Goal: Information Seeking & Learning: Learn about a topic

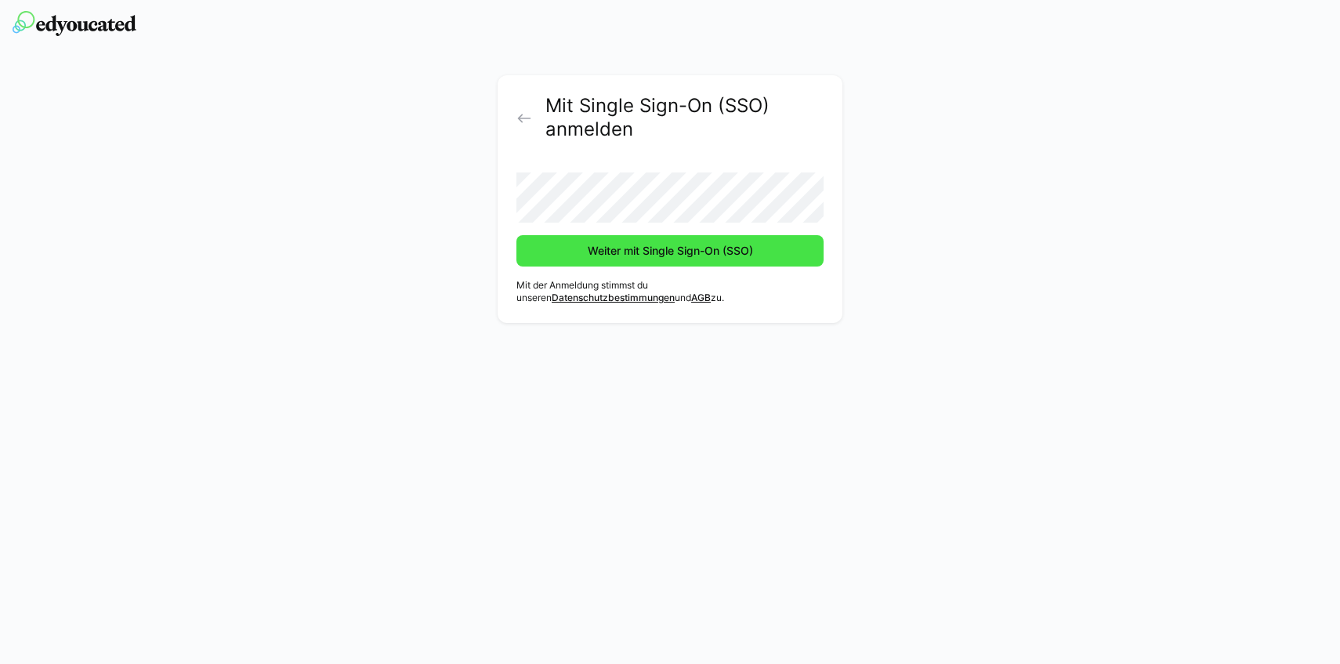
click at [732, 246] on span "Weiter mit Single Sign-On (SSO)" at bounding box center [670, 251] width 170 height 16
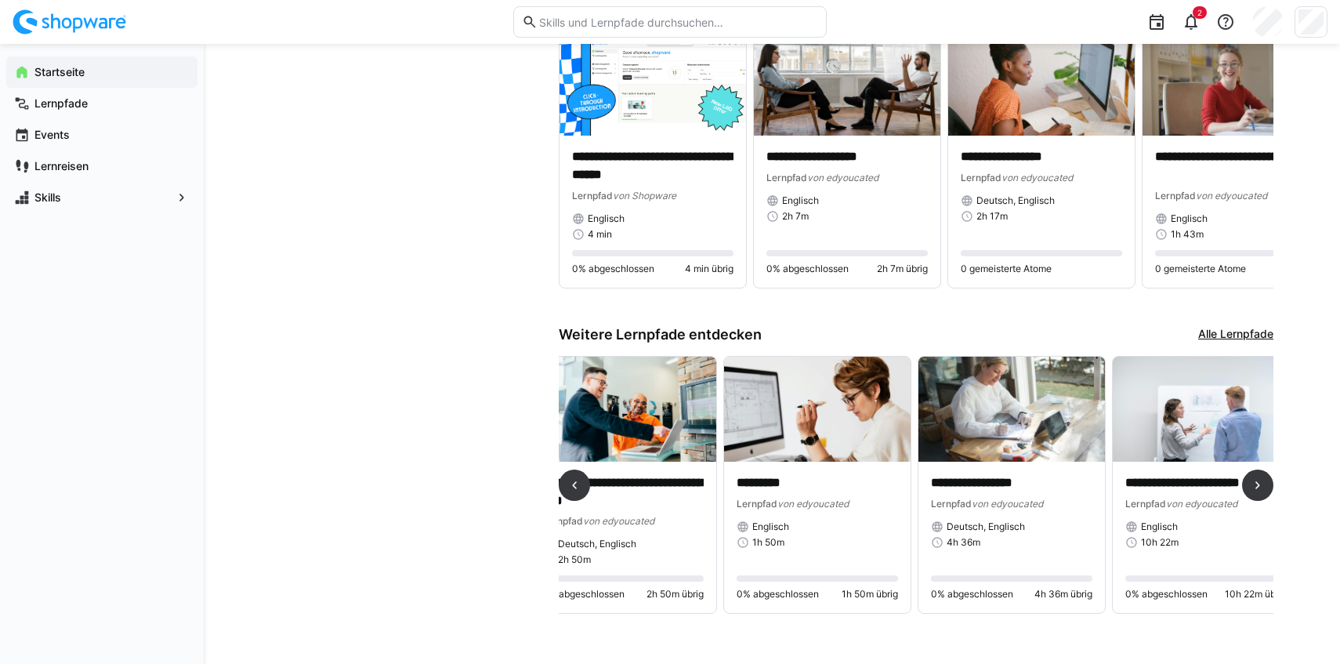
scroll to position [0, 1008]
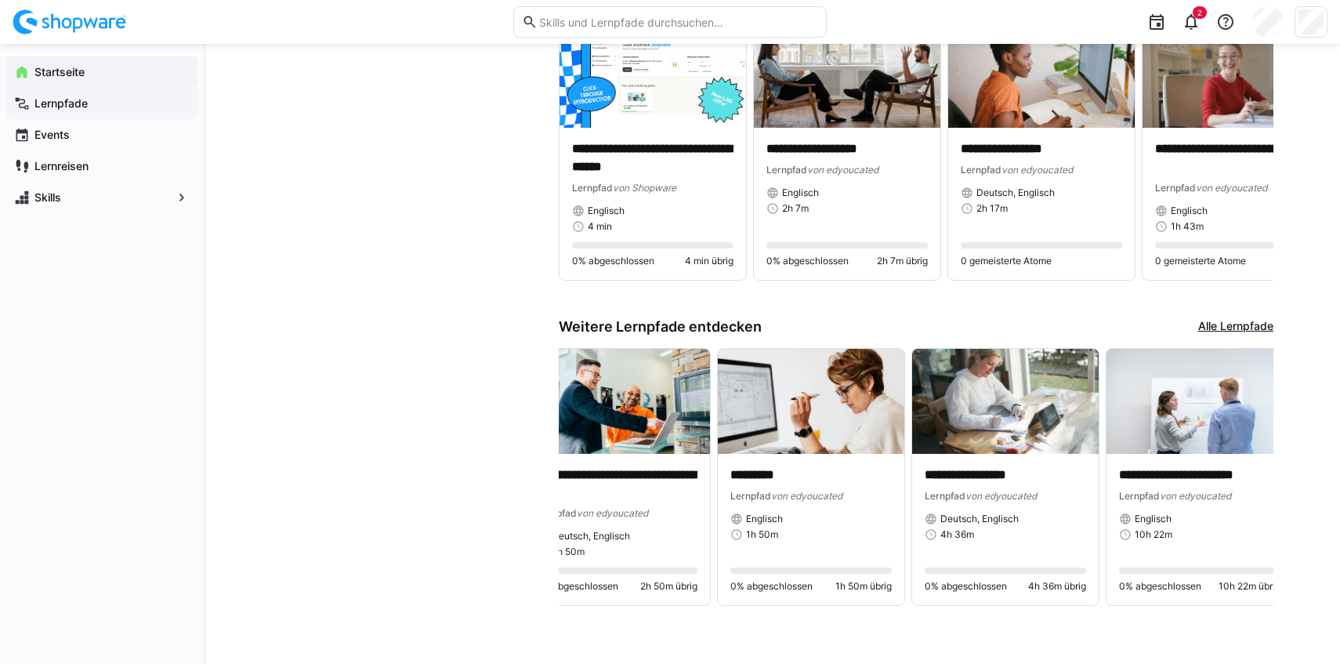
click at [0, 0] on app-navigation-label "Lernpfade" at bounding box center [0, 0] width 0 height 0
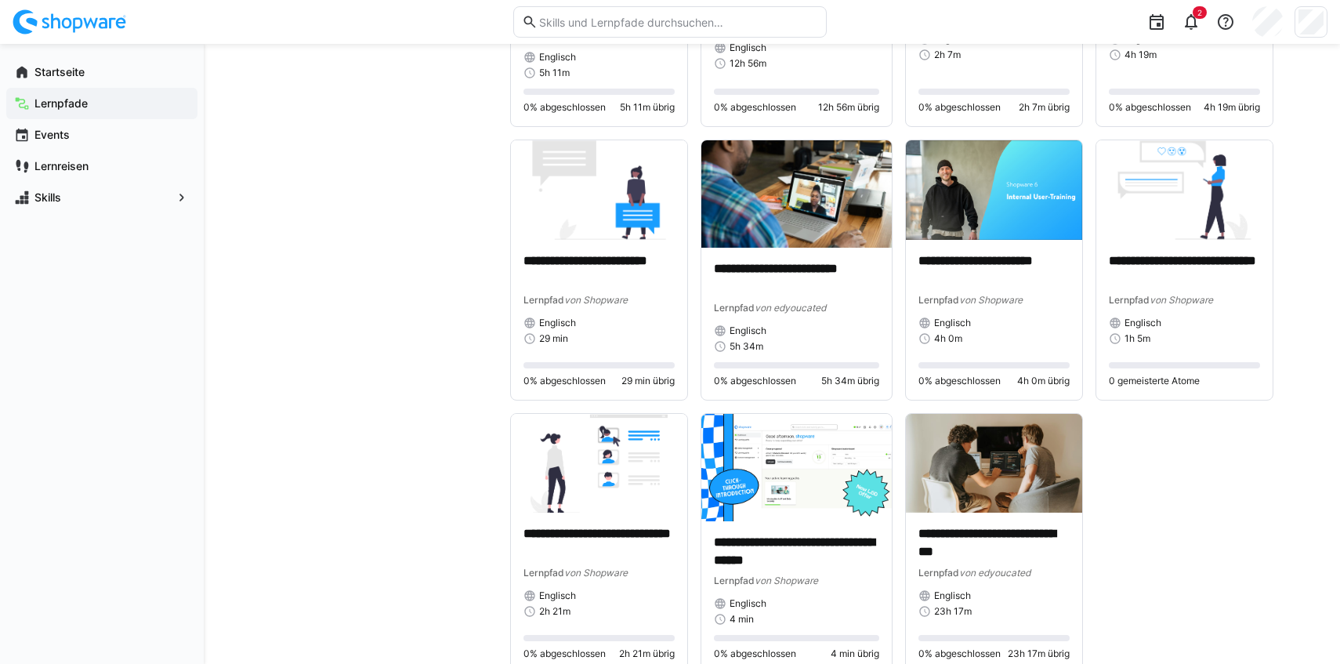
scroll to position [2479, 0]
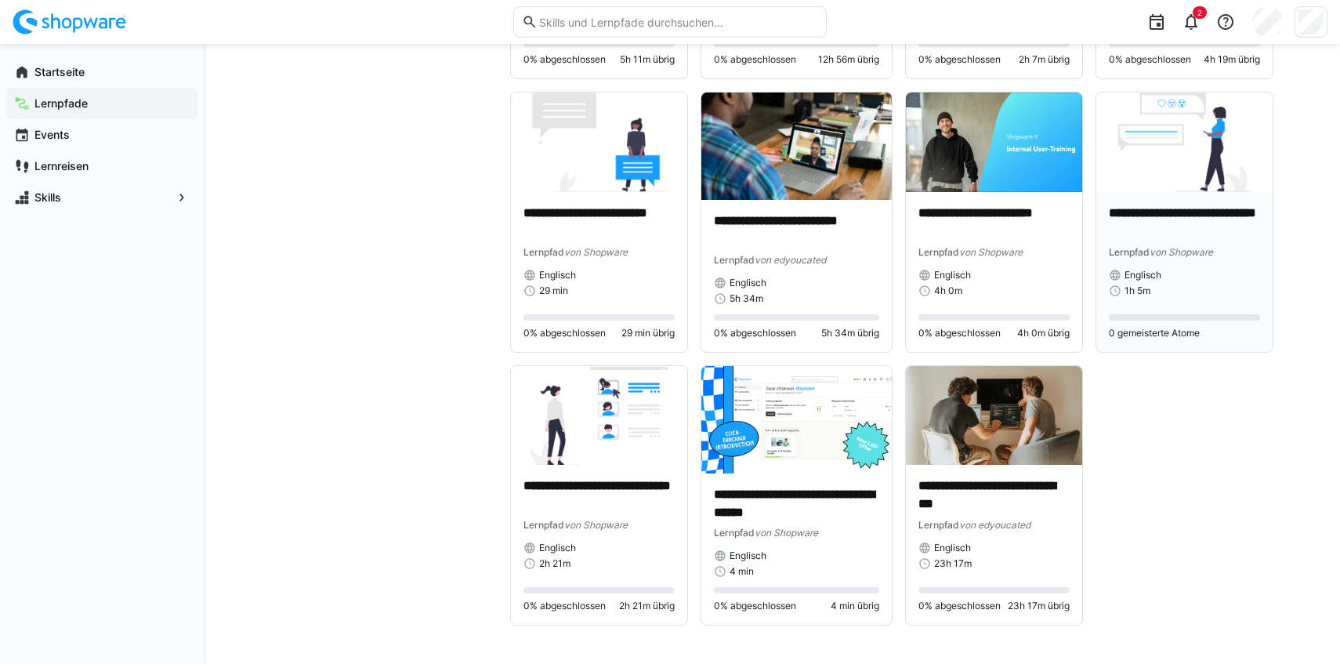
click at [1205, 139] on img at bounding box center [1184, 142] width 176 height 100
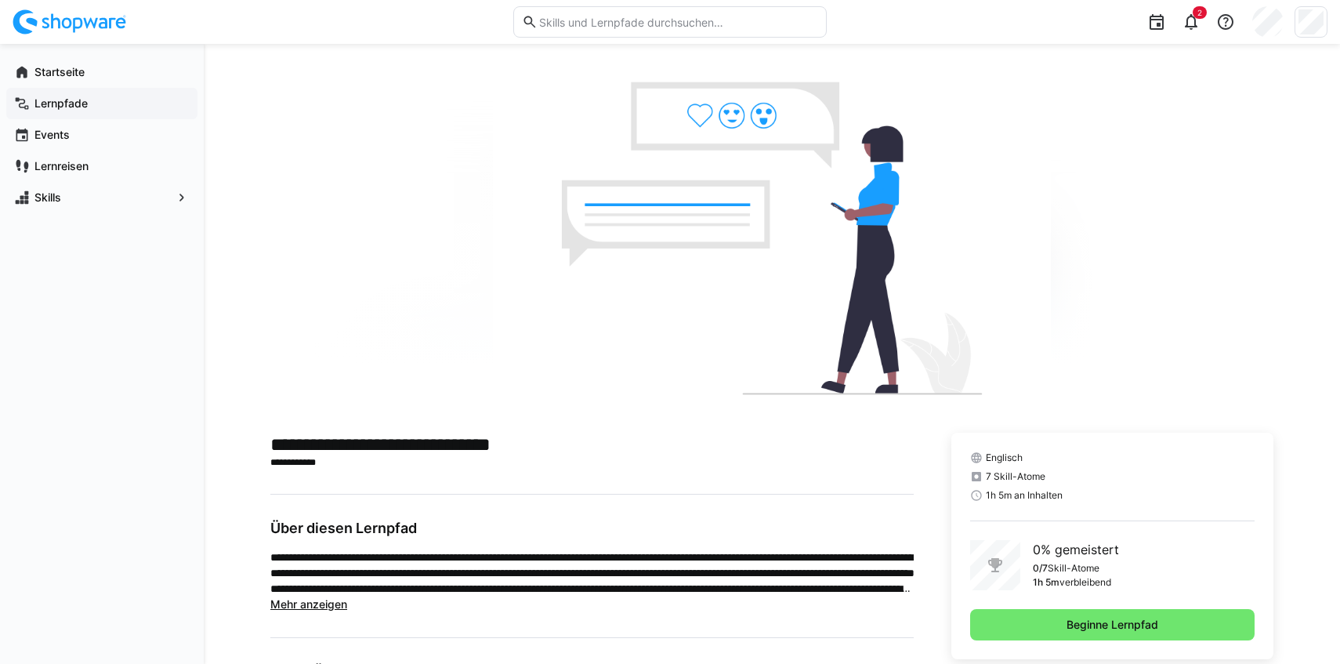
click at [0, 0] on app-navigation-label "Lernpfade" at bounding box center [0, 0] width 0 height 0
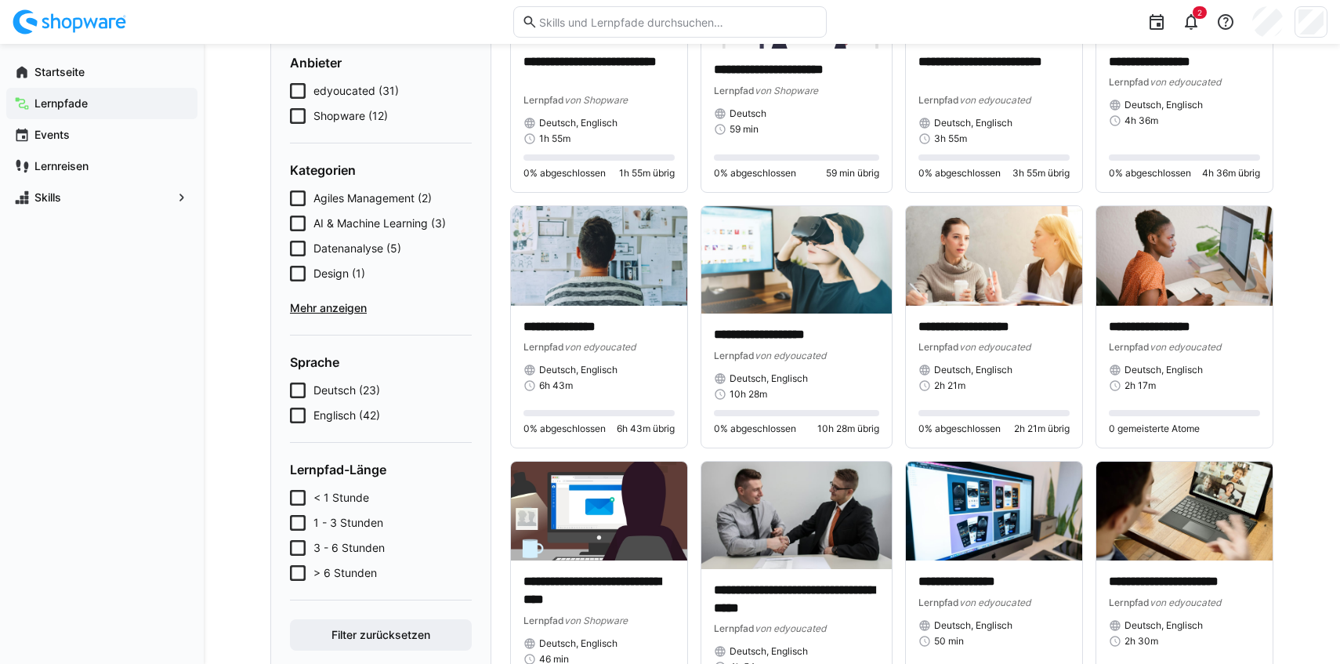
scroll to position [222, 0]
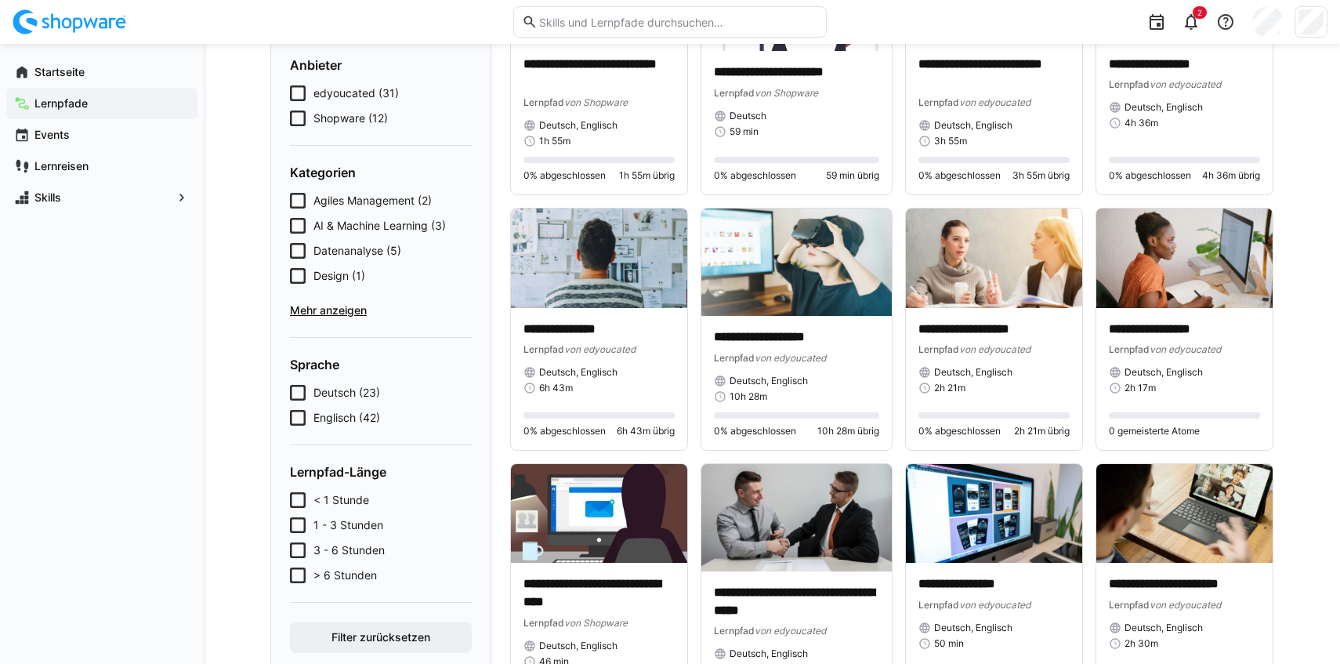
click at [296, 220] on icon at bounding box center [298, 226] width 16 height 16
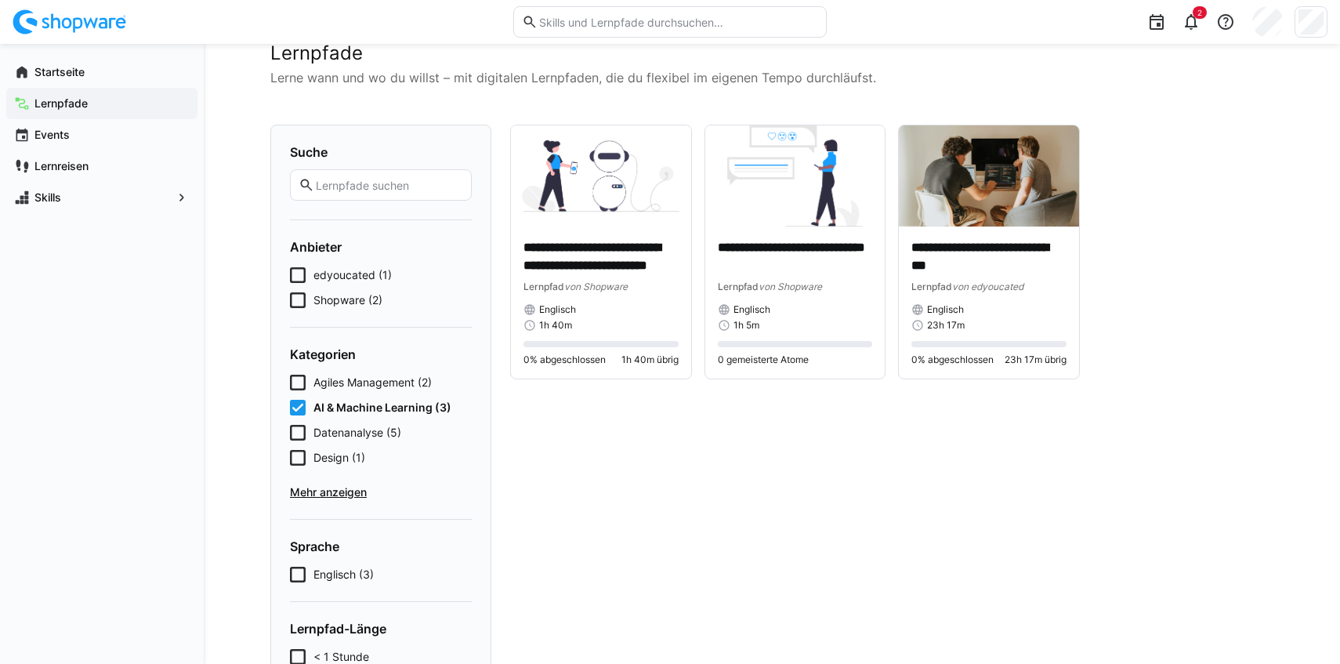
scroll to position [10, 0]
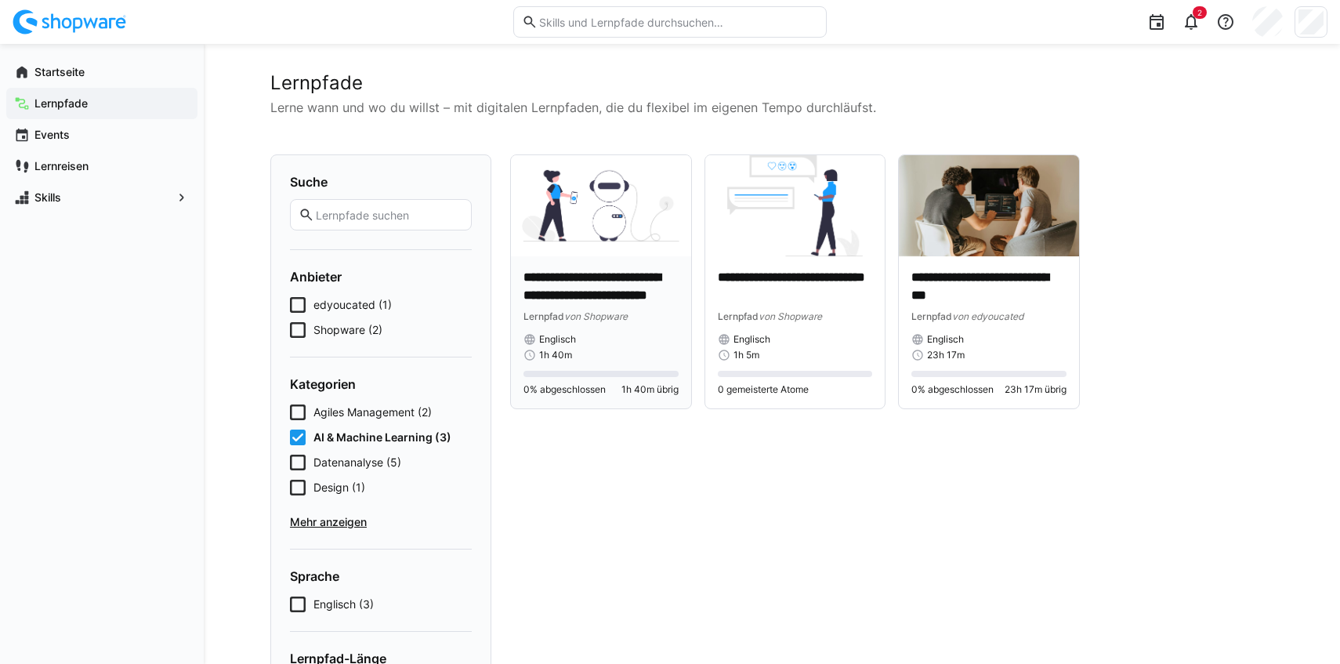
click at [606, 198] on img at bounding box center [601, 205] width 180 height 101
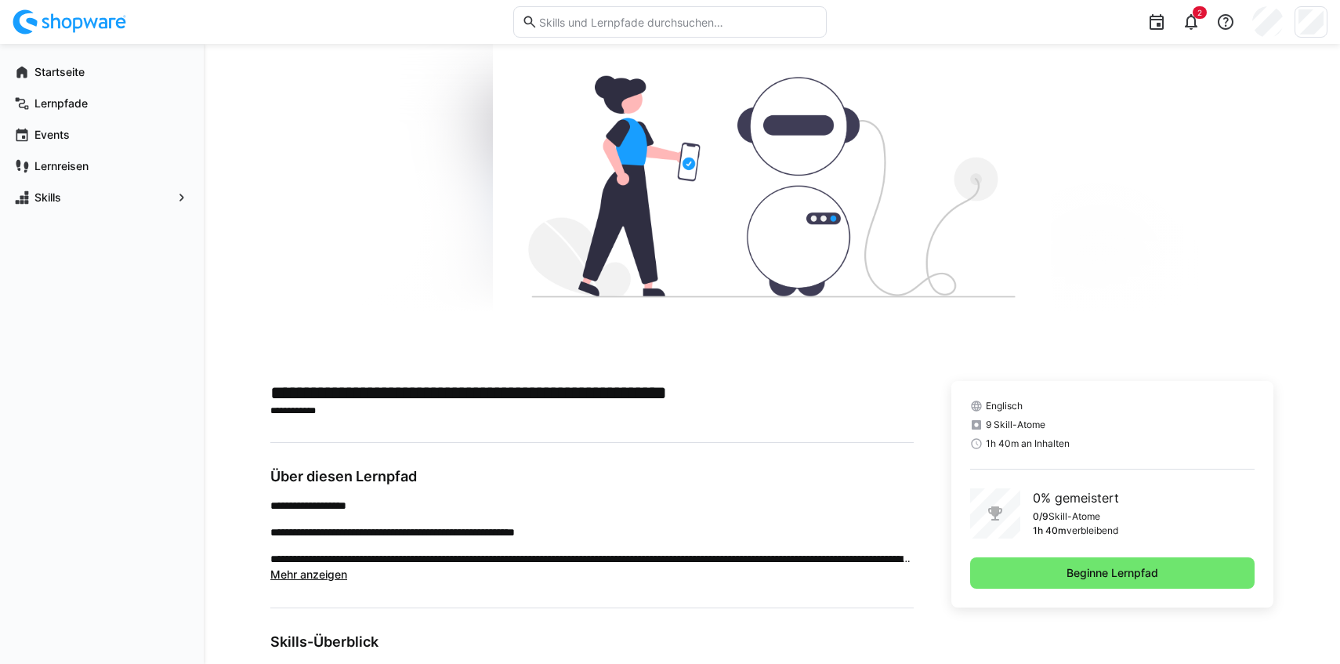
scroll to position [132, 0]
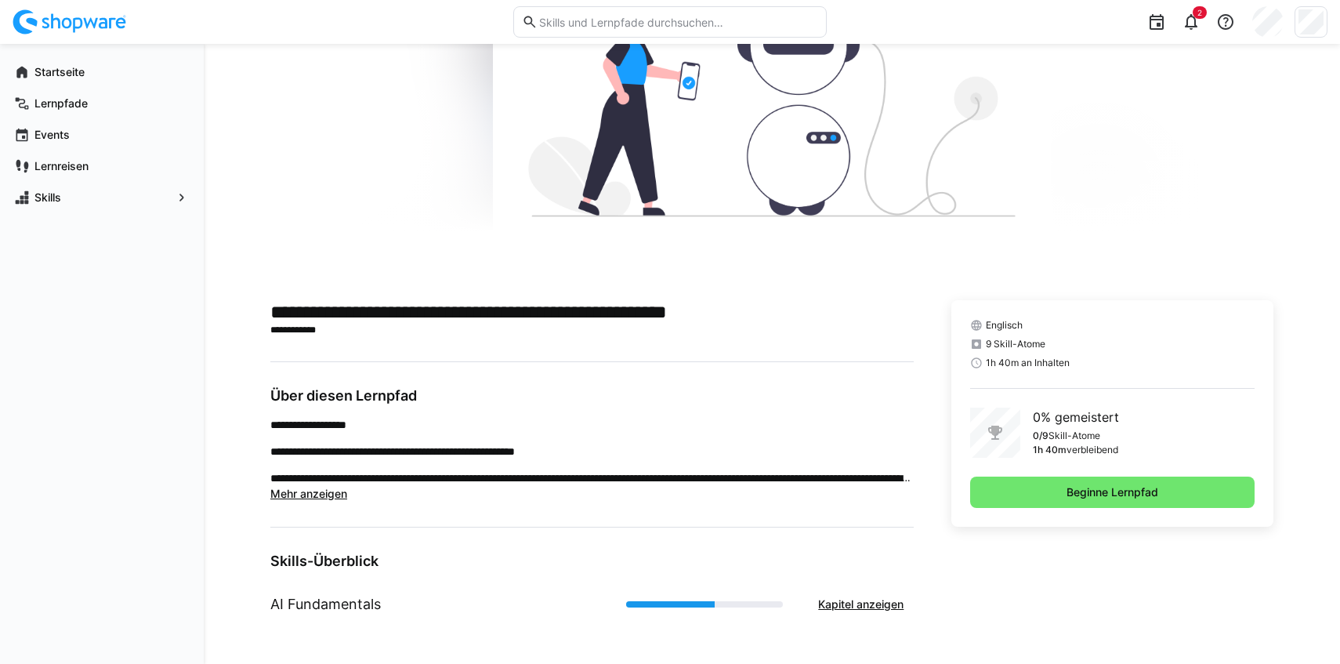
click at [320, 495] on span "Mehr anzeigen" at bounding box center [308, 493] width 77 height 13
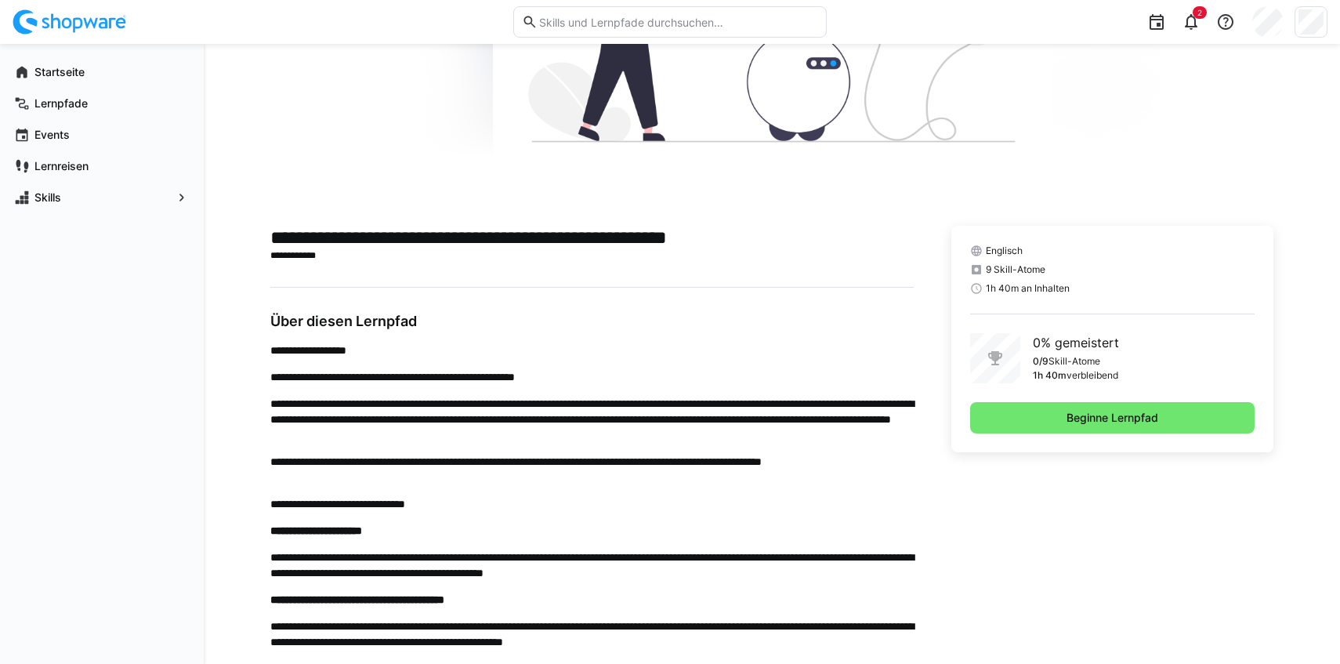
scroll to position [212, 0]
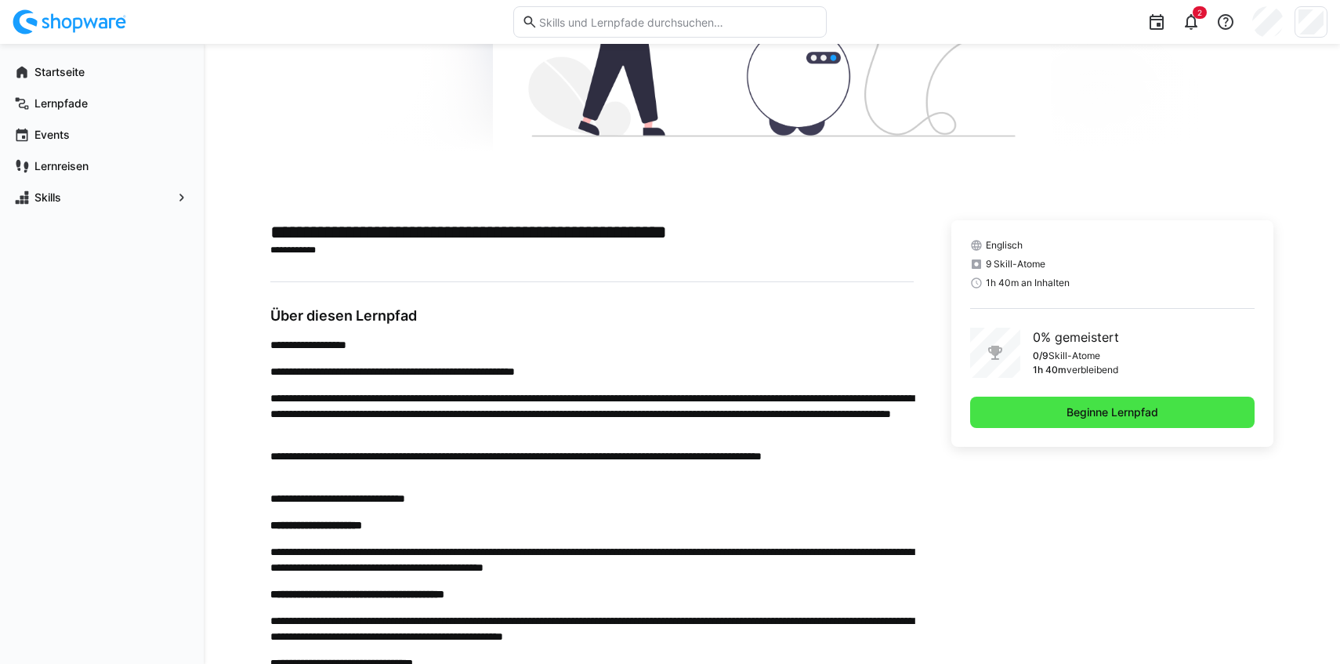
click at [1126, 422] on span "Beginne Lernpfad" at bounding box center [1112, 411] width 284 height 31
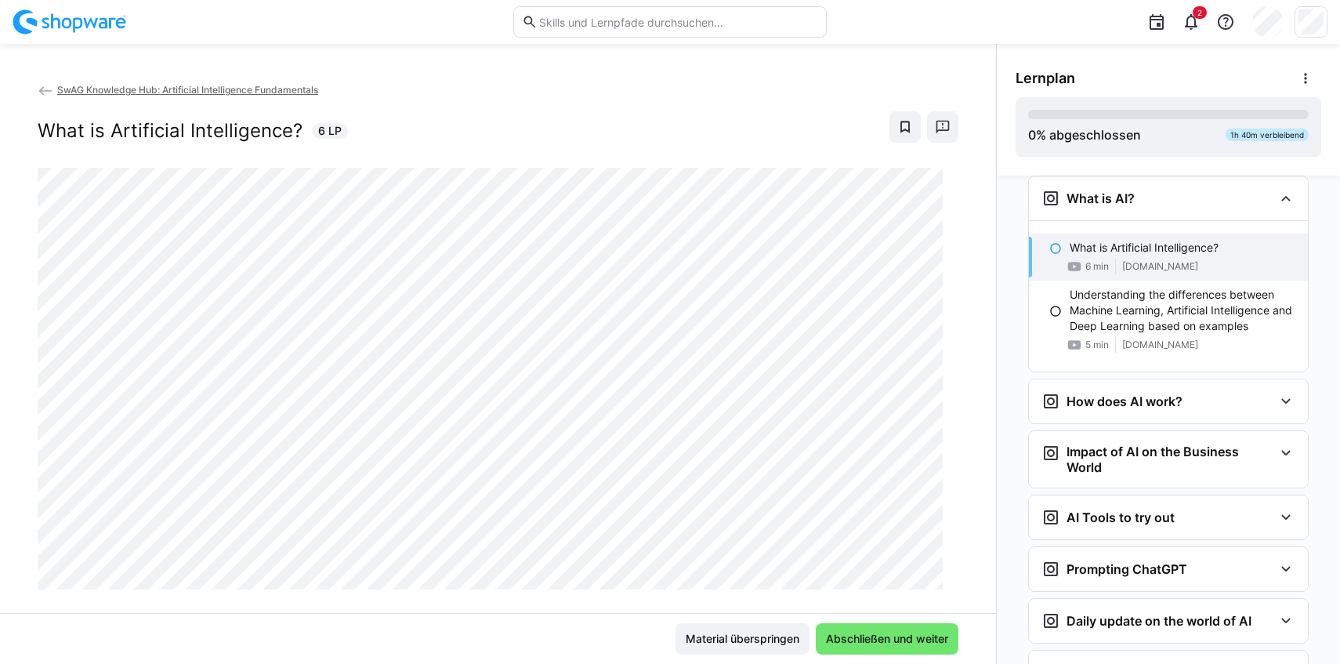
scroll to position [26, 0]
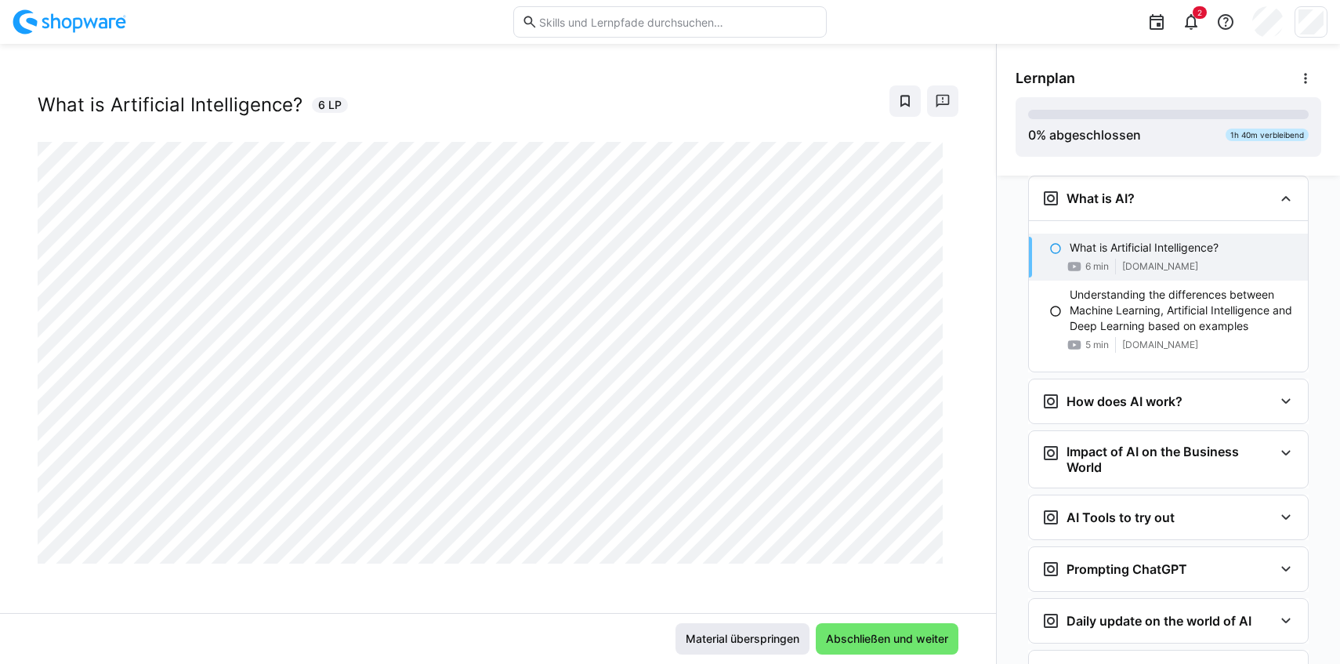
click at [730, 639] on span "Material überspringen" at bounding box center [742, 639] width 118 height 16
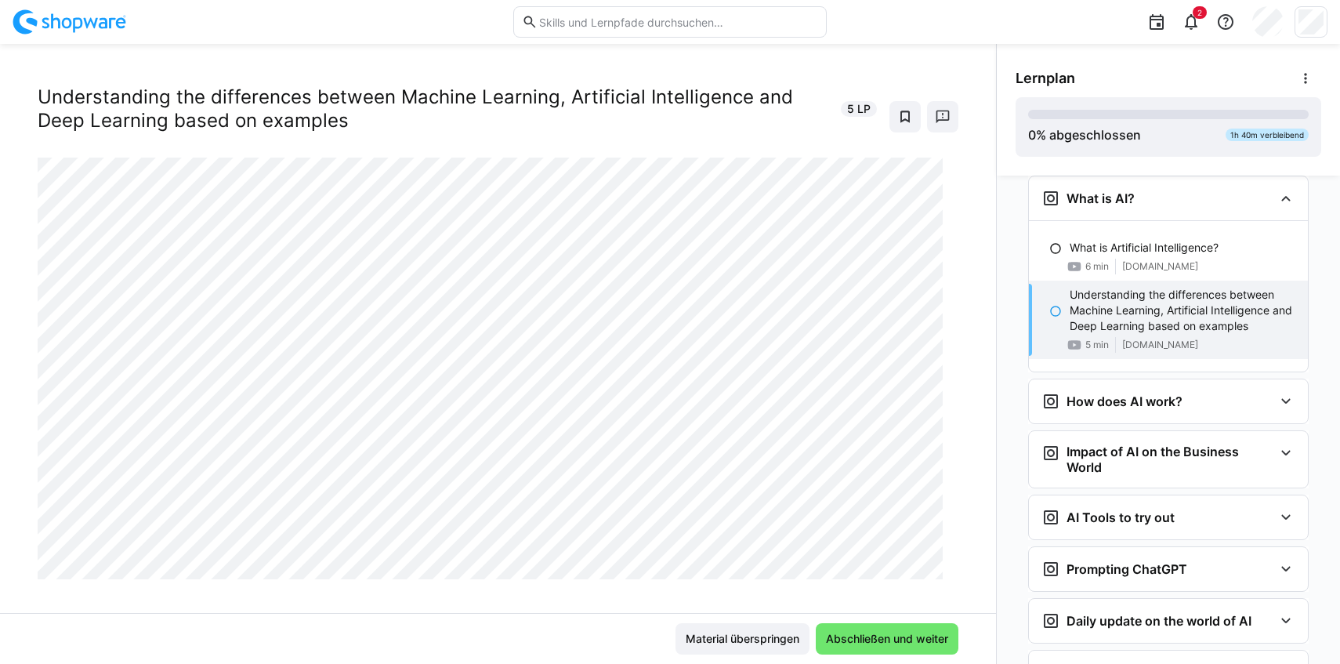
scroll to position [0, 0]
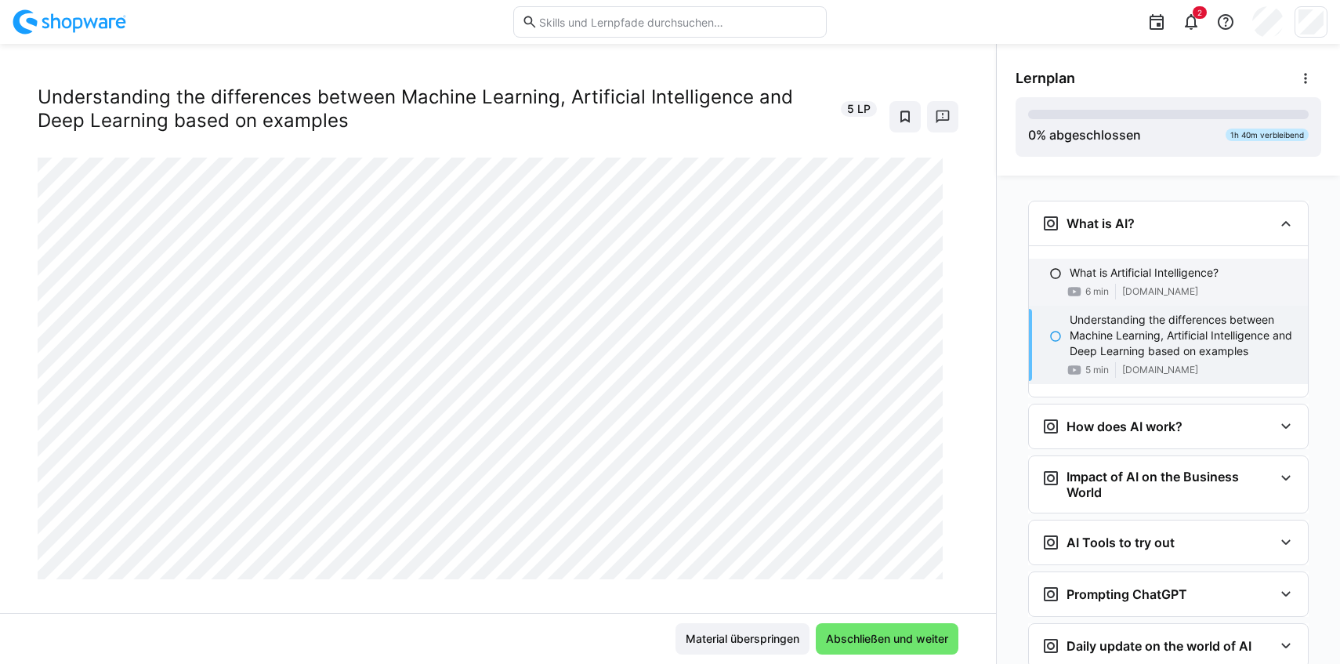
click at [1188, 266] on p "What is Artificial Intelligence?" at bounding box center [1143, 273] width 149 height 16
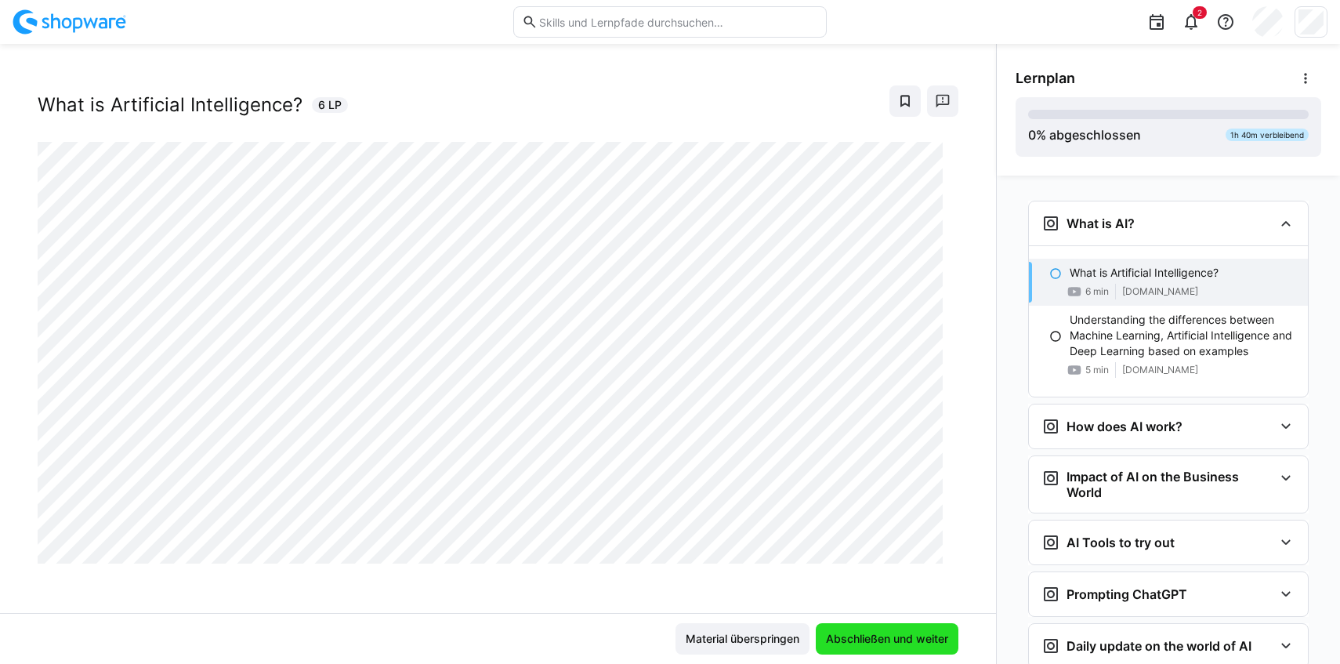
click at [853, 639] on span "Abschließen und weiter" at bounding box center [886, 639] width 127 height 16
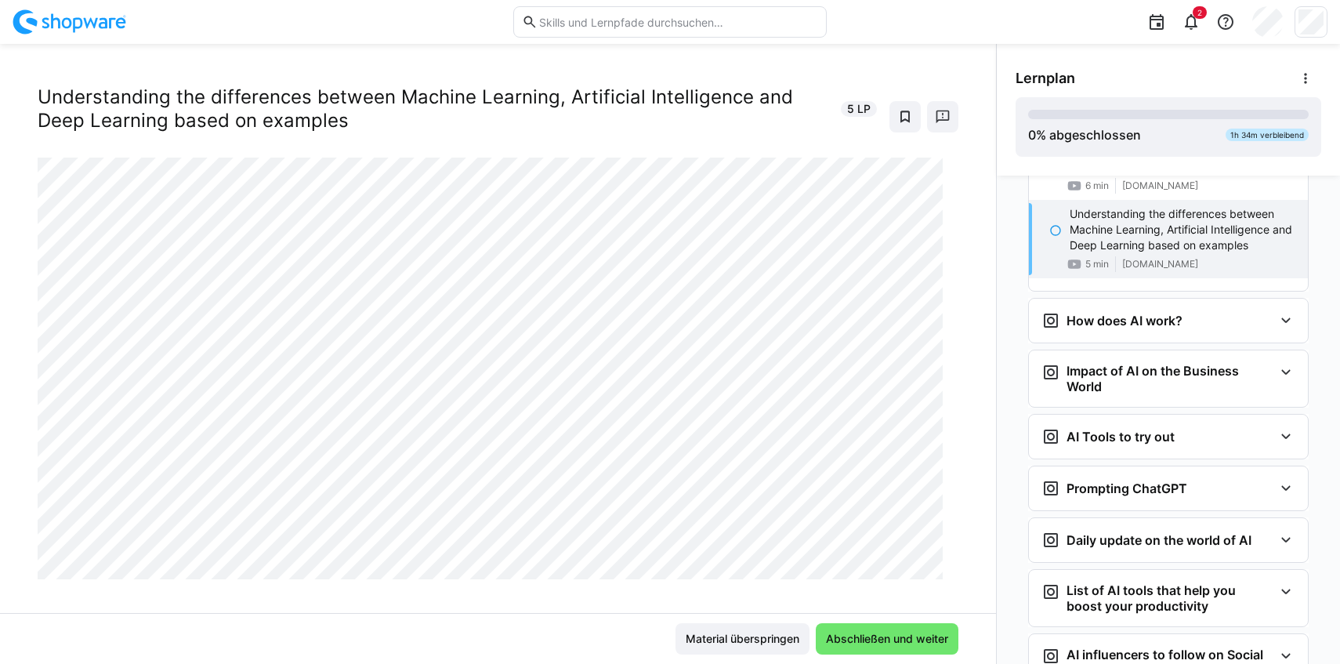
scroll to position [72, 0]
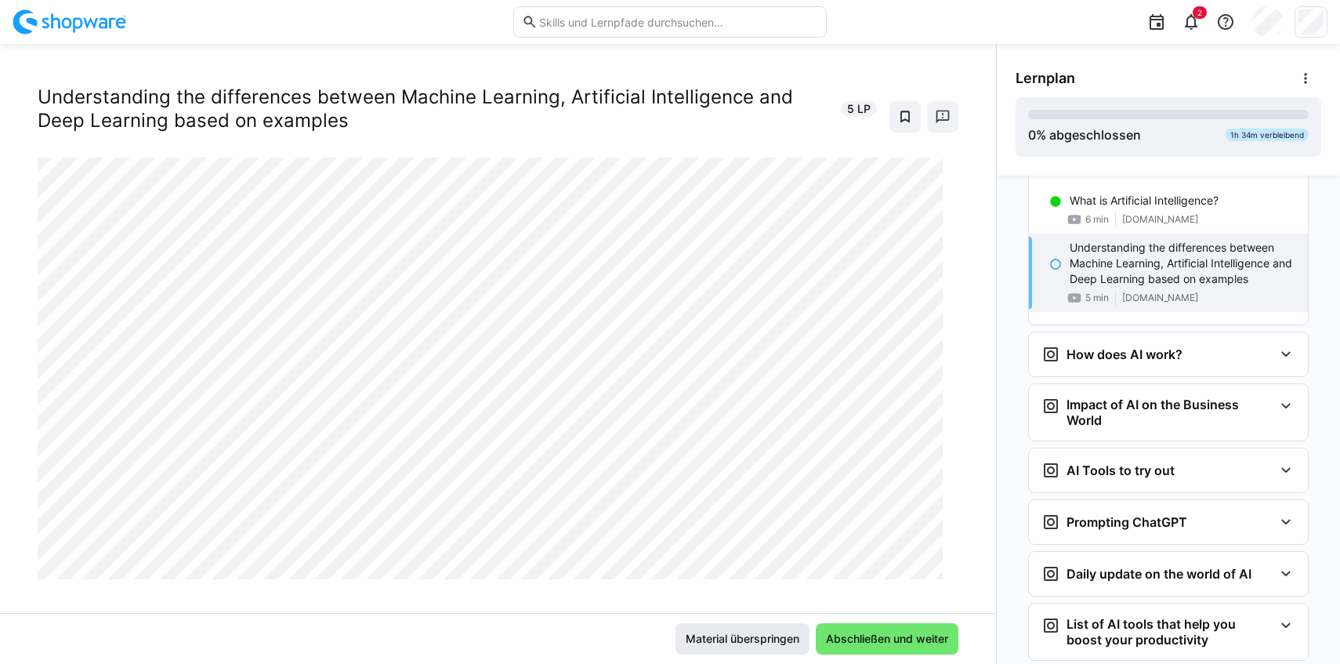
click at [715, 639] on span "Material überspringen" at bounding box center [742, 639] width 118 height 16
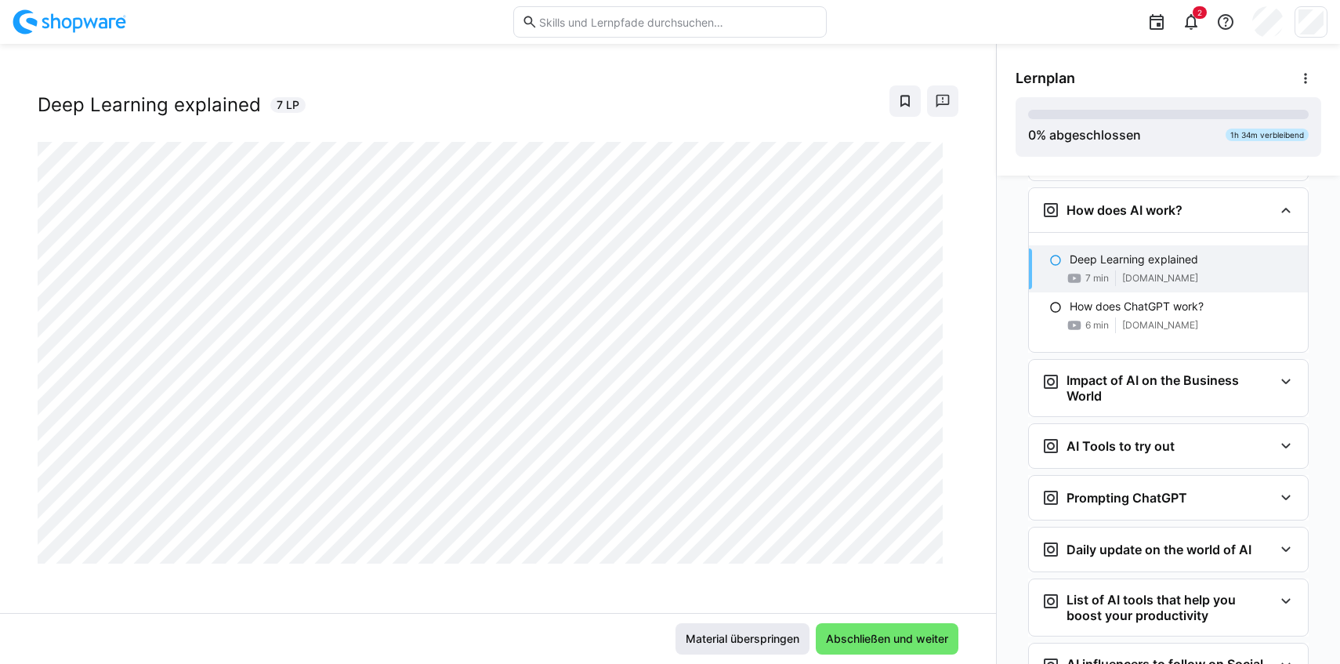
scroll to position [228, 0]
